Goal: Contribute content

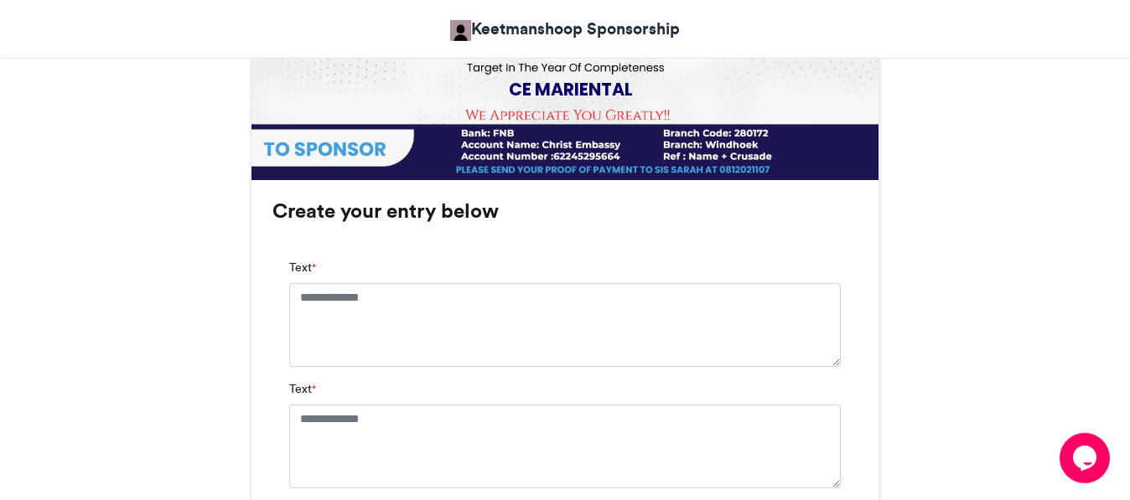
scroll to position [989, 0]
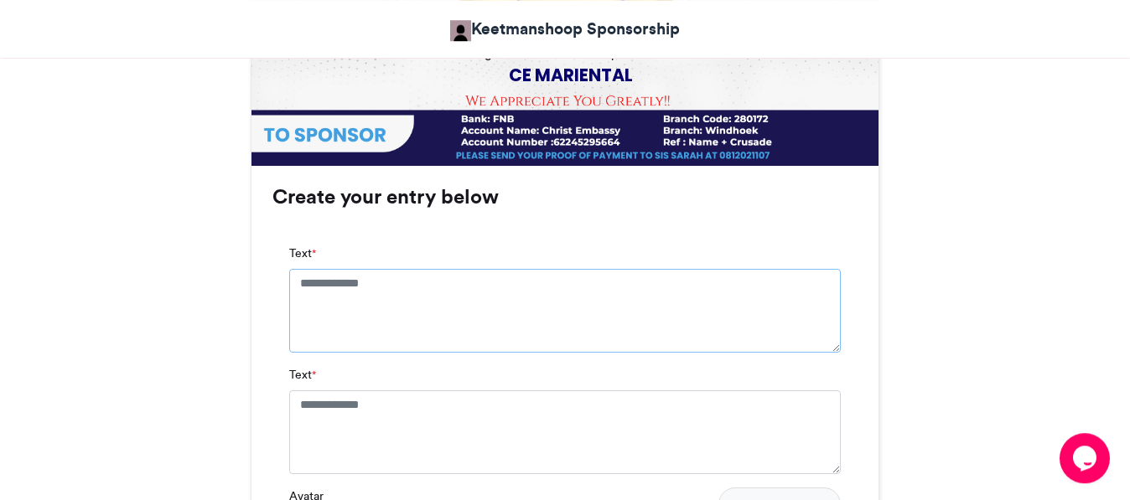
drag, startPoint x: 397, startPoint y: 290, endPoint x: 341, endPoint y: 285, distance: 55.6
click at [341, 285] on textarea "Text *" at bounding box center [565, 311] width 552 height 84
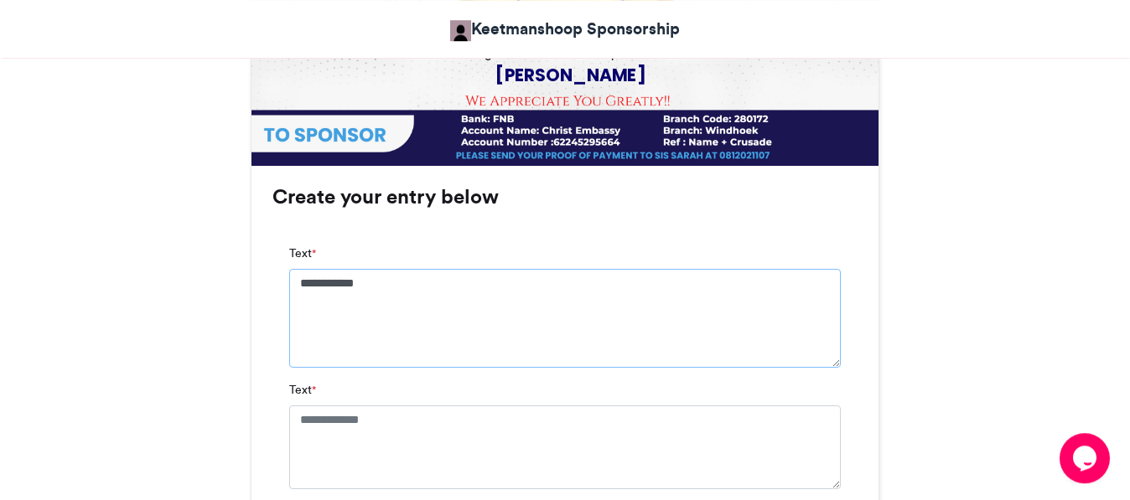
type textarea "**********"
click at [353, 407] on textarea "Text *" at bounding box center [565, 448] width 552 height 84
type textarea "**********"
click at [349, 288] on textarea "**********" at bounding box center [565, 318] width 552 height 99
click at [1045, 327] on div "Crusade Target Keetmanshoop Sponsorship [DATE] 11 Views 11 Entries" at bounding box center [565, 87] width 1130 height 1694
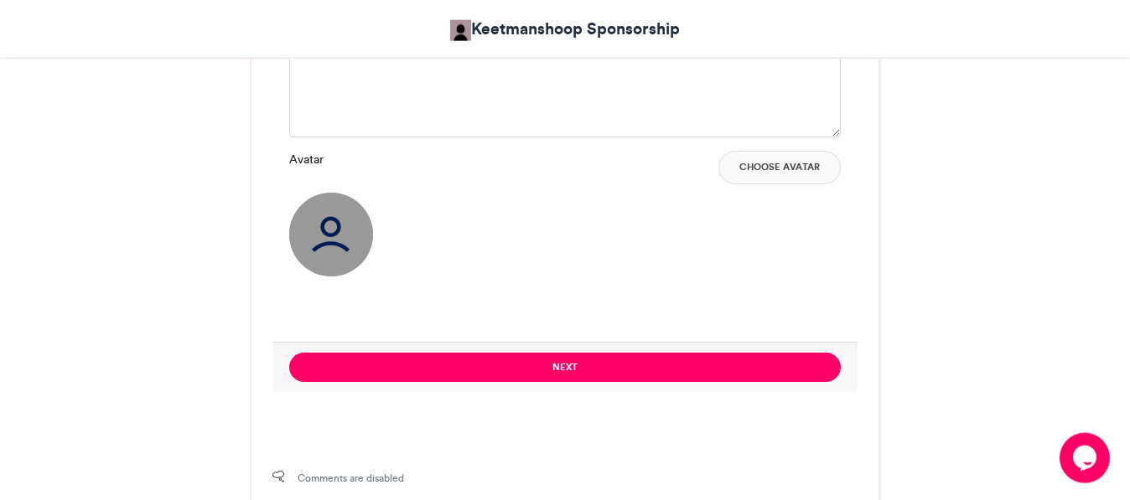
scroll to position [1361, 0]
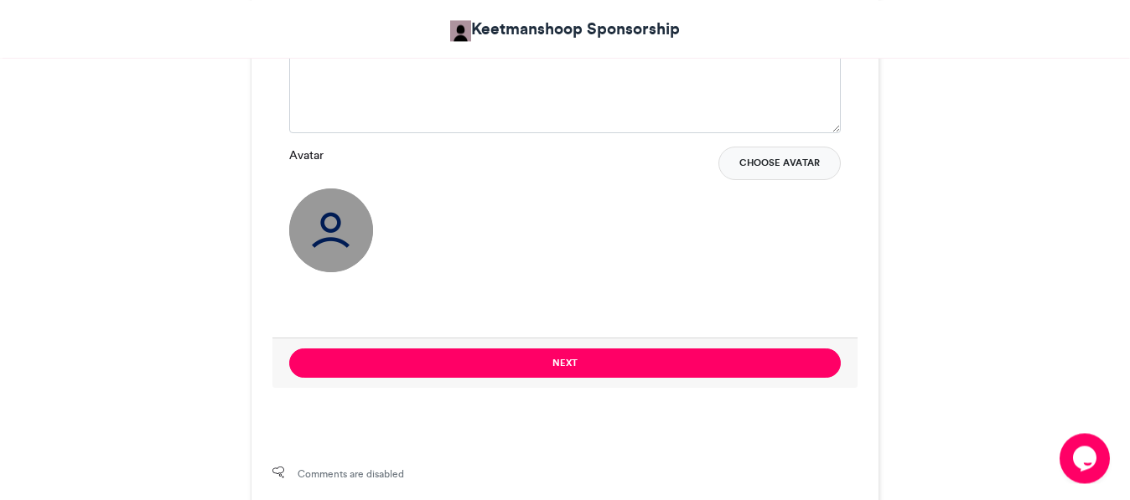
click at [770, 162] on button "Choose Avatar" at bounding box center [779, 164] width 122 height 34
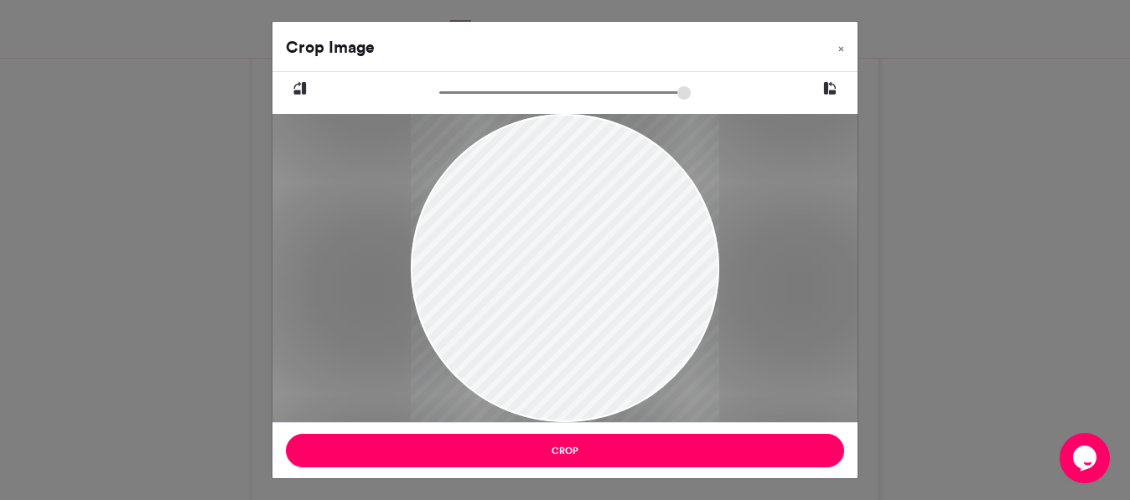
drag, startPoint x: 604, startPoint y: 254, endPoint x: 609, endPoint y: 320, distance: 66.5
click at [609, 320] on div at bounding box center [565, 334] width 308 height 463
drag, startPoint x: 569, startPoint y: 243, endPoint x: 583, endPoint y: 241, distance: 14.3
click at [583, 241] on div at bounding box center [565, 332] width 308 height 463
drag, startPoint x: 443, startPoint y: 100, endPoint x: 476, endPoint y: 99, distance: 33.5
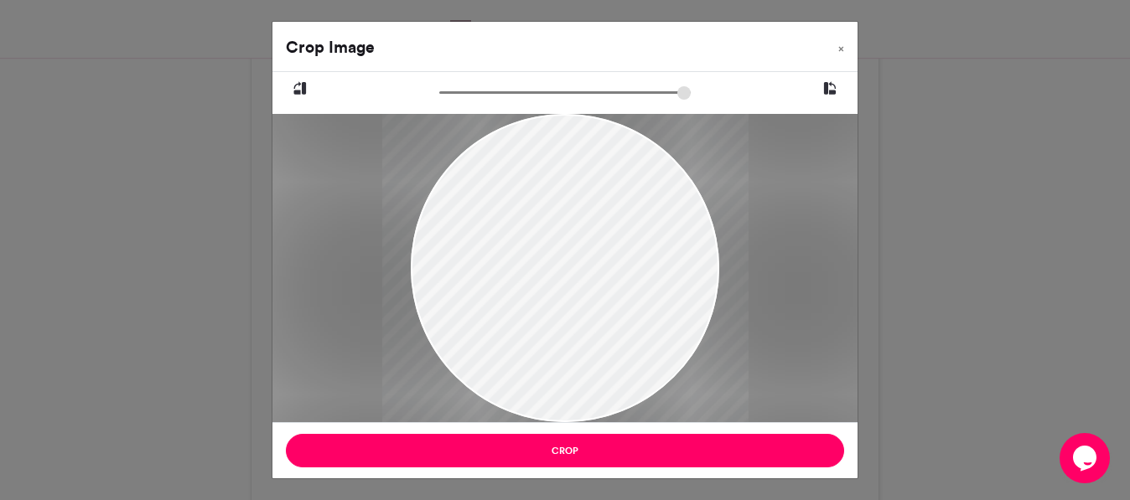
click at [476, 99] on input "zoom" at bounding box center [564, 93] width 251 height 16
drag, startPoint x: 539, startPoint y: 211, endPoint x: 545, endPoint y: 220, distance: 10.2
click at [545, 220] on div at bounding box center [571, 351] width 366 height 549
drag, startPoint x: 472, startPoint y: 96, endPoint x: 492, endPoint y: 94, distance: 20.3
type input "******"
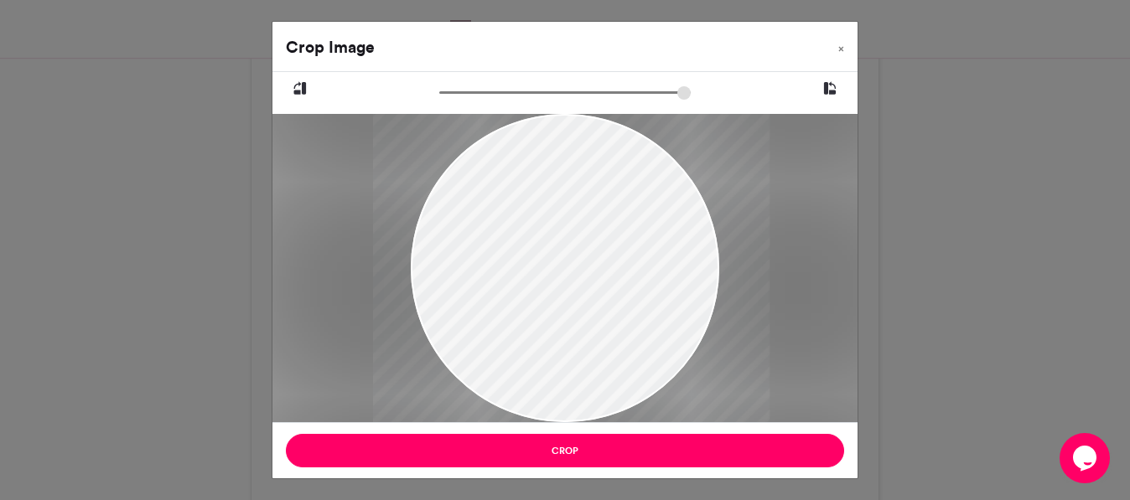
click at [492, 94] on input "zoom" at bounding box center [564, 93] width 251 height 16
click at [578, 230] on div at bounding box center [571, 361] width 397 height 595
click at [575, 228] on div at bounding box center [569, 359] width 397 height 595
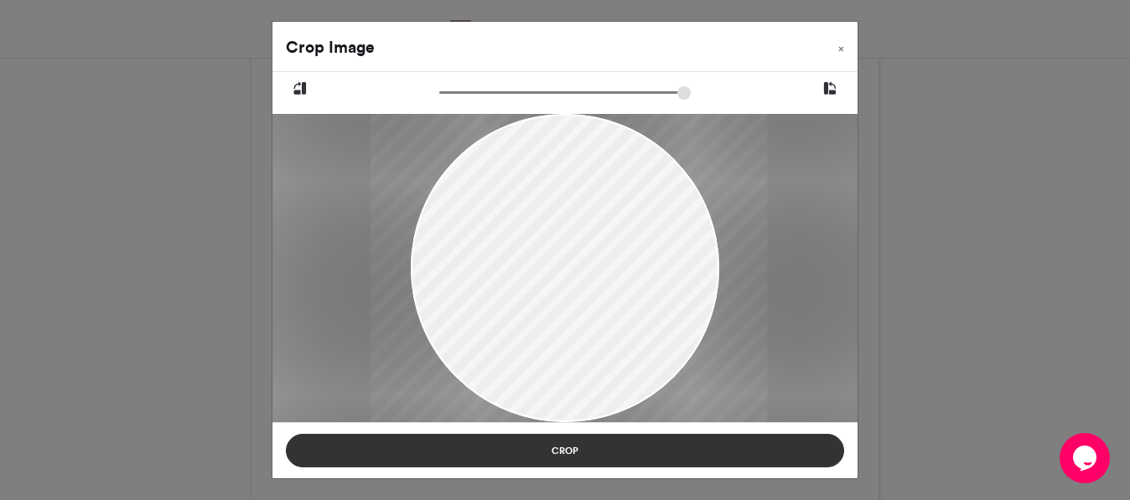
click at [583, 445] on button "Crop" at bounding box center [565, 451] width 558 height 34
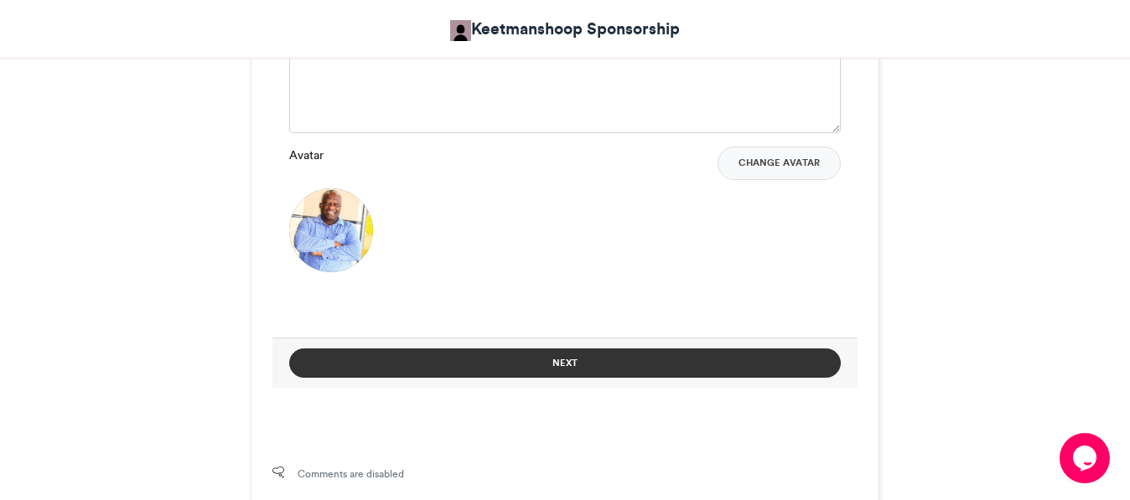
click at [674, 375] on button "Next" at bounding box center [565, 363] width 552 height 29
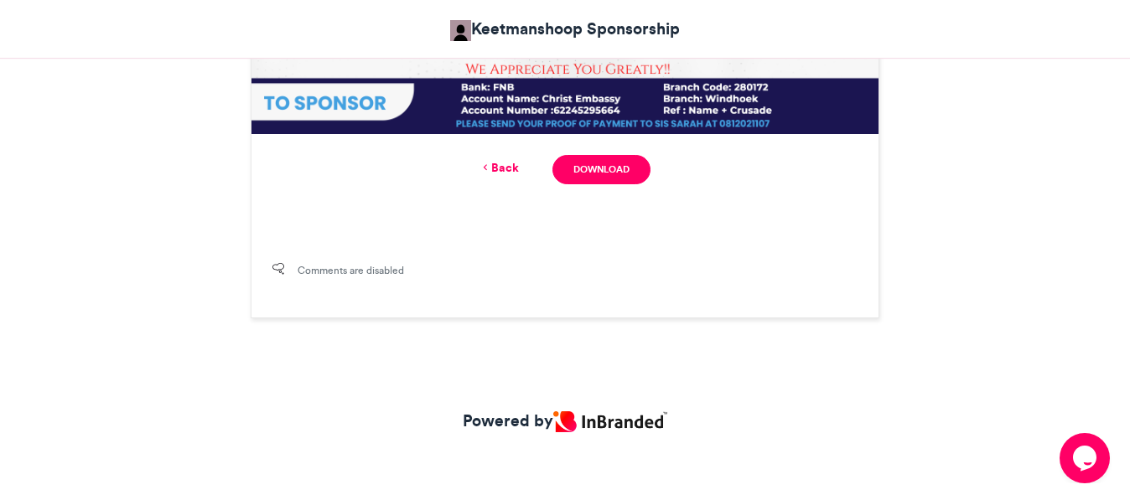
scroll to position [853, 0]
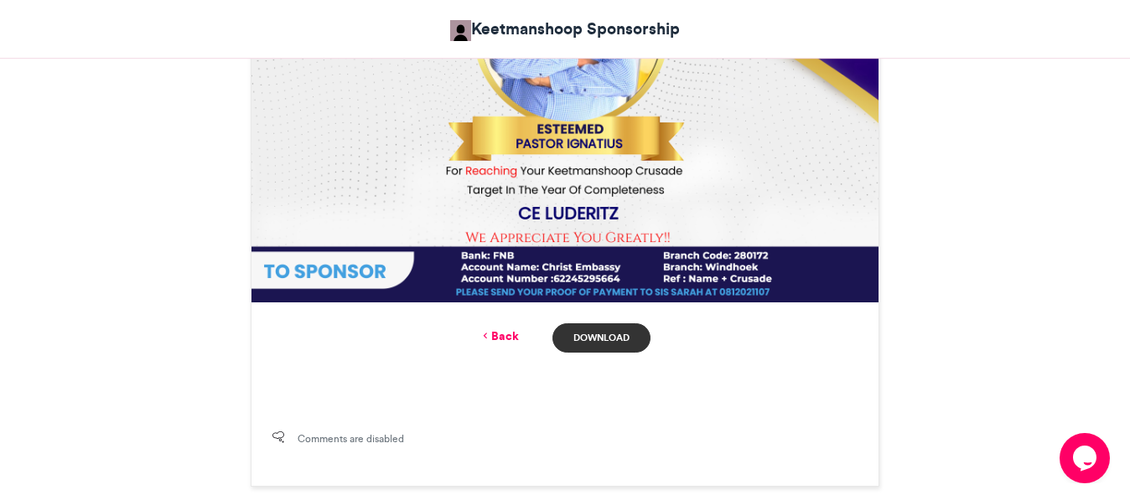
click at [604, 334] on link "Download" at bounding box center [601, 338] width 98 height 29
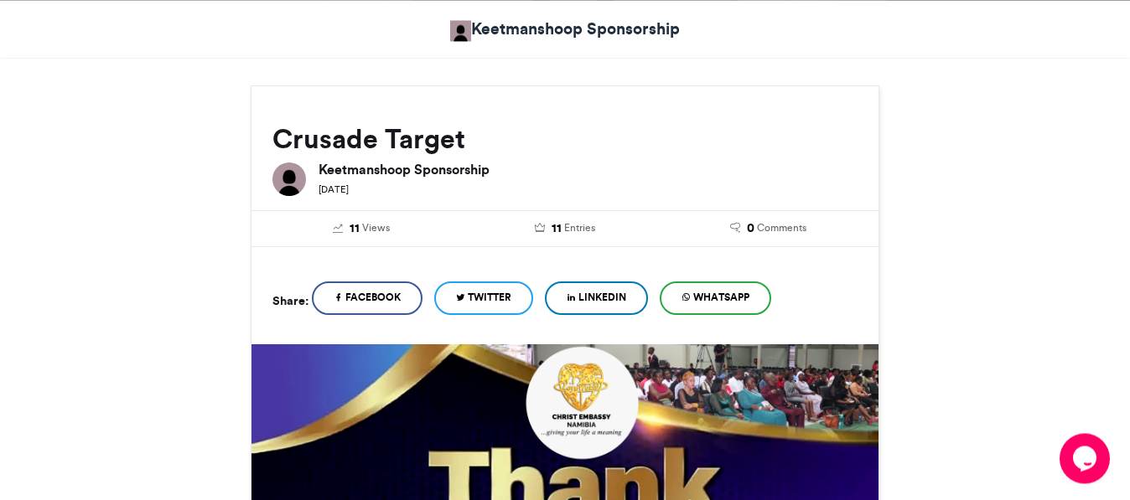
scroll to position [175, 0]
